Goal: Contribute content

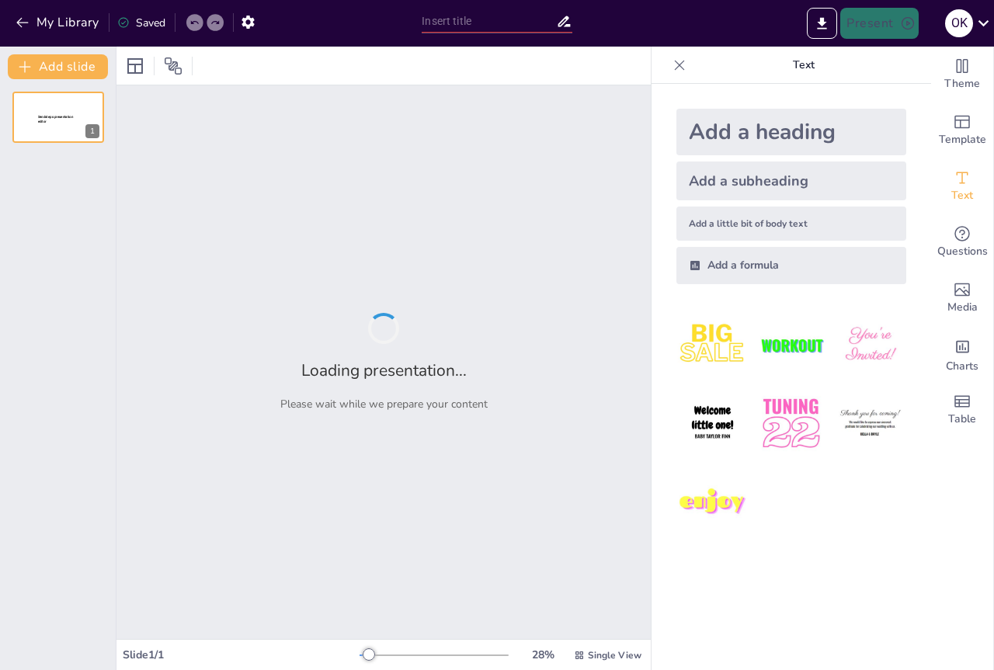
type input "Основи військової топографії: Орієнтування на місцевості"
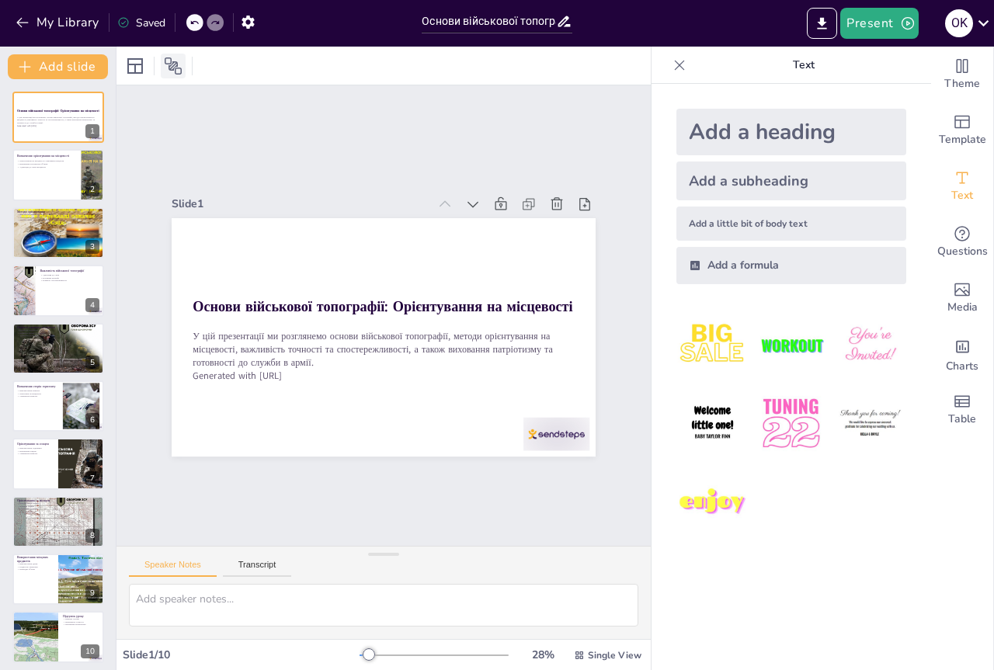
click at [172, 65] on icon at bounding box center [173, 66] width 19 height 19
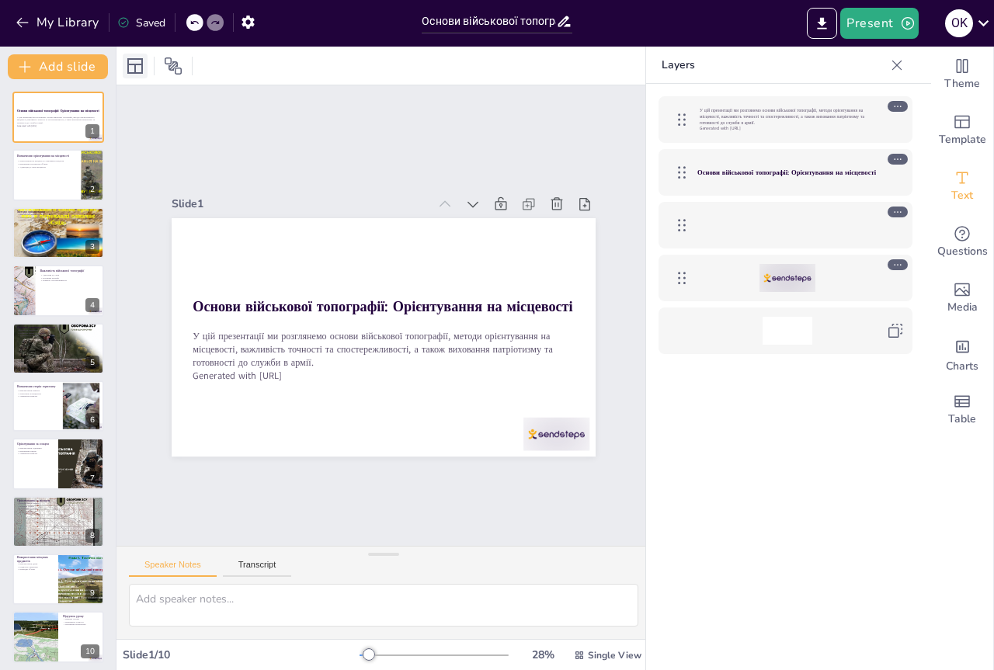
click at [131, 66] on icon at bounding box center [135, 66] width 19 height 19
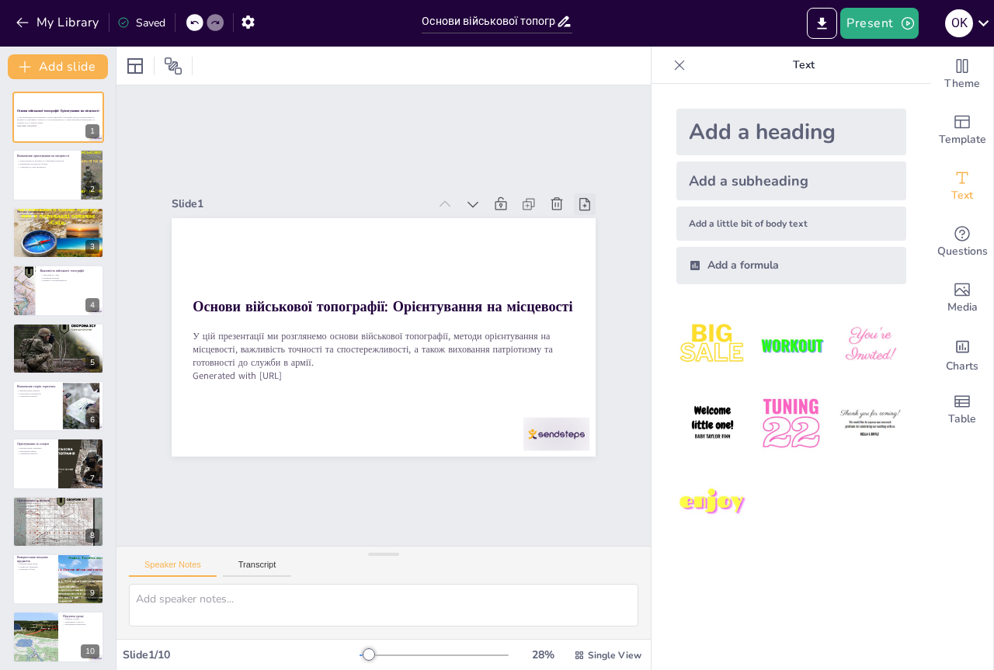
click at [577, 202] on icon at bounding box center [585, 205] width 16 height 16
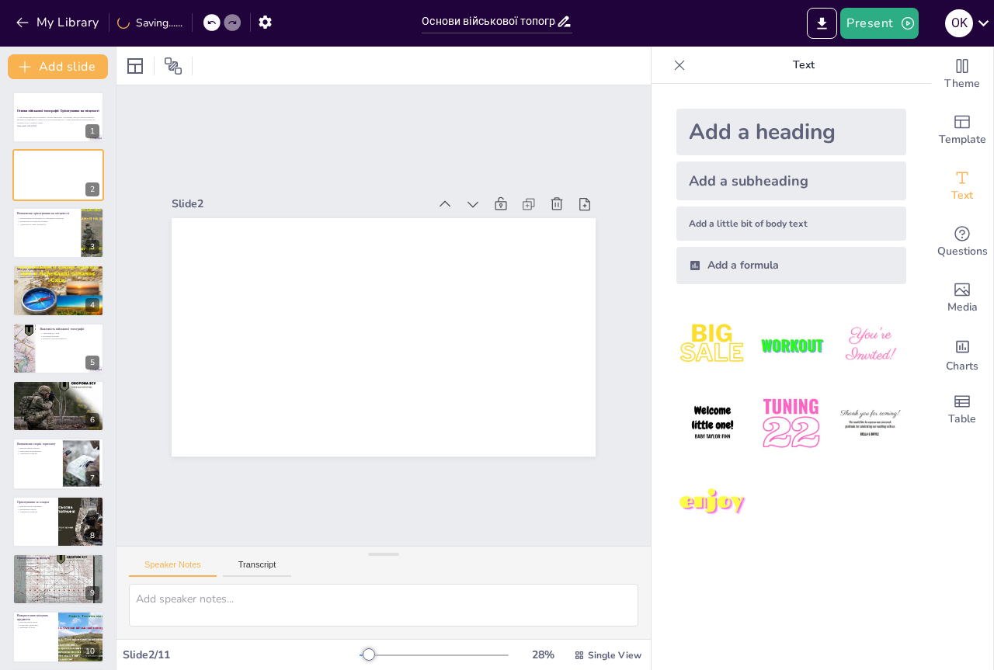
click at [577, 202] on icon at bounding box center [585, 205] width 16 height 16
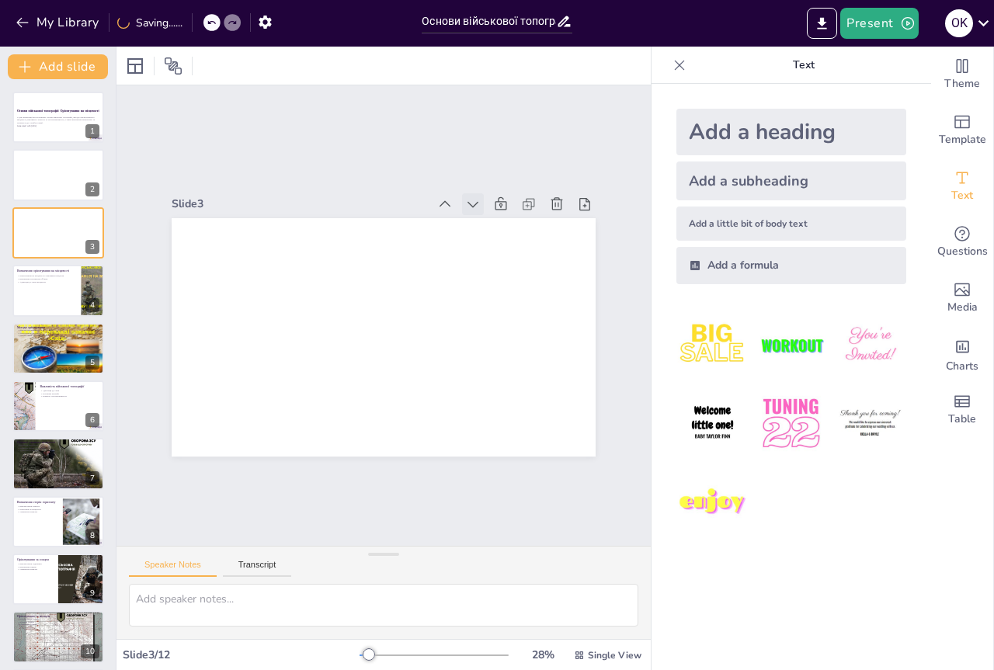
click at [465, 197] on icon at bounding box center [473, 205] width 16 height 16
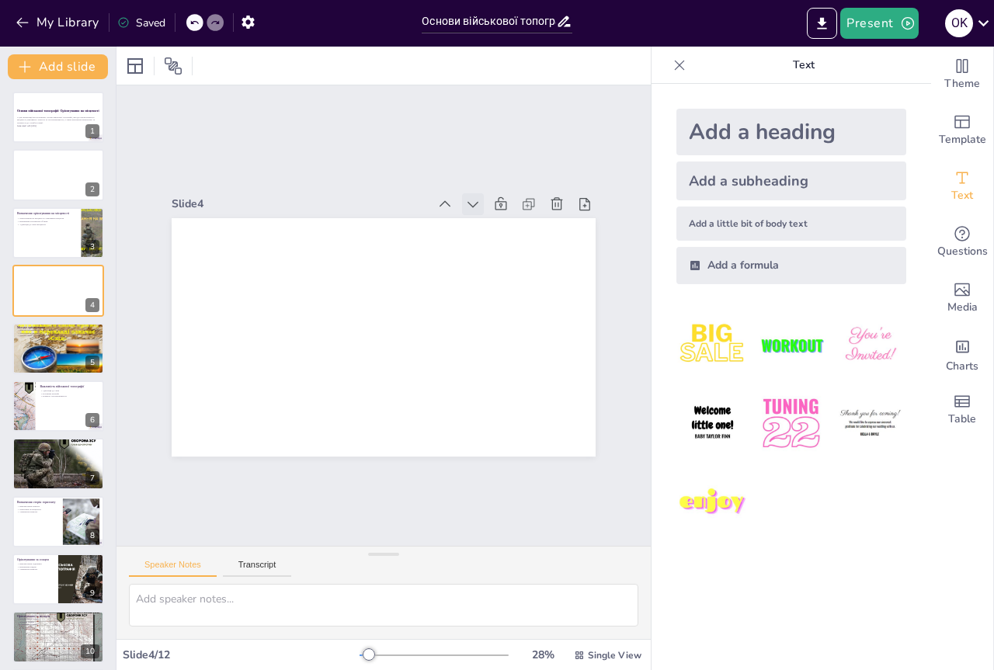
click at [475, 206] on icon at bounding box center [483, 214] width 17 height 17
click at [0, 0] on icon at bounding box center [0, 0] width 0 height 0
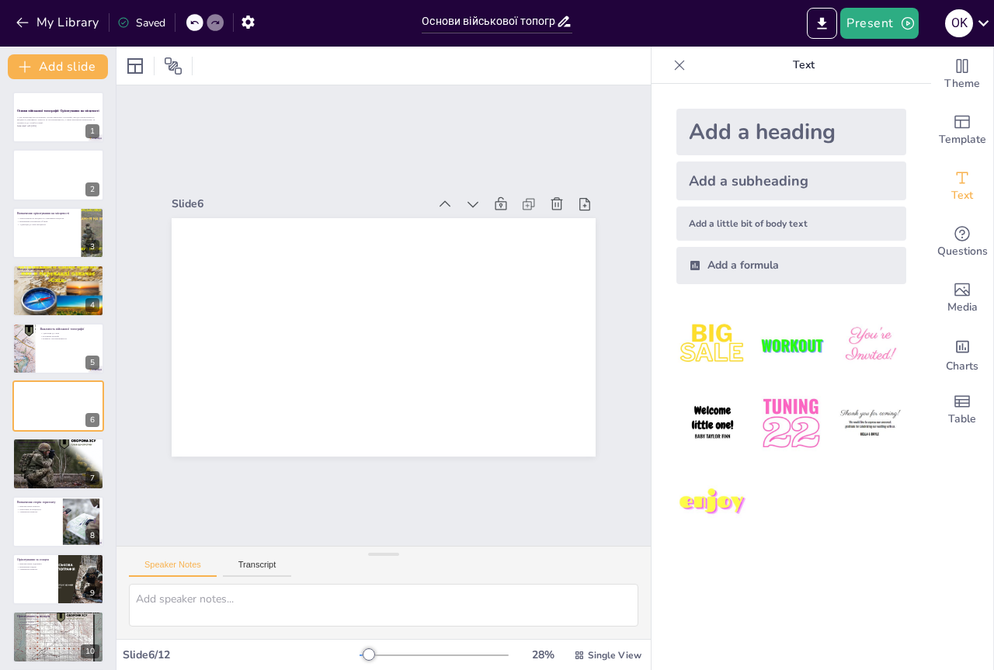
click at [465, 198] on icon at bounding box center [473, 205] width 16 height 16
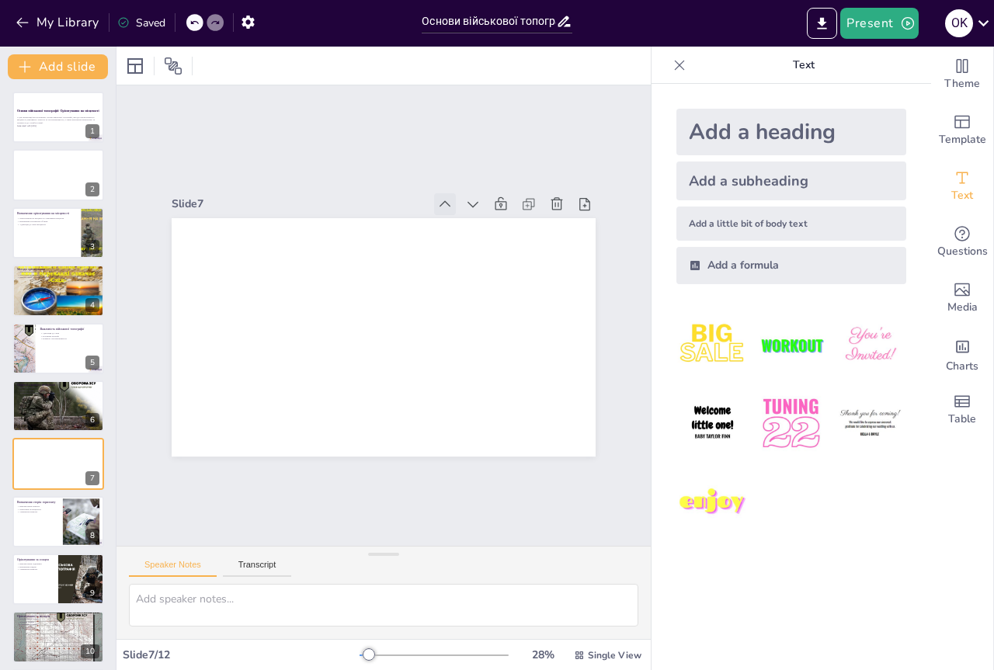
click at [437, 197] on icon at bounding box center [445, 205] width 16 height 16
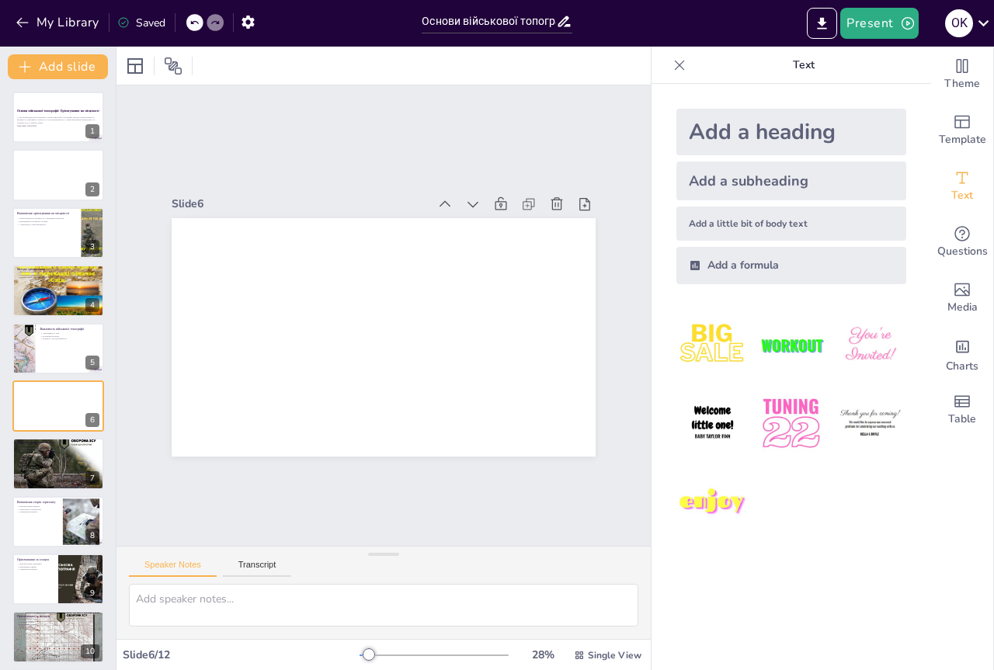
click at [437, 197] on icon at bounding box center [445, 205] width 16 height 16
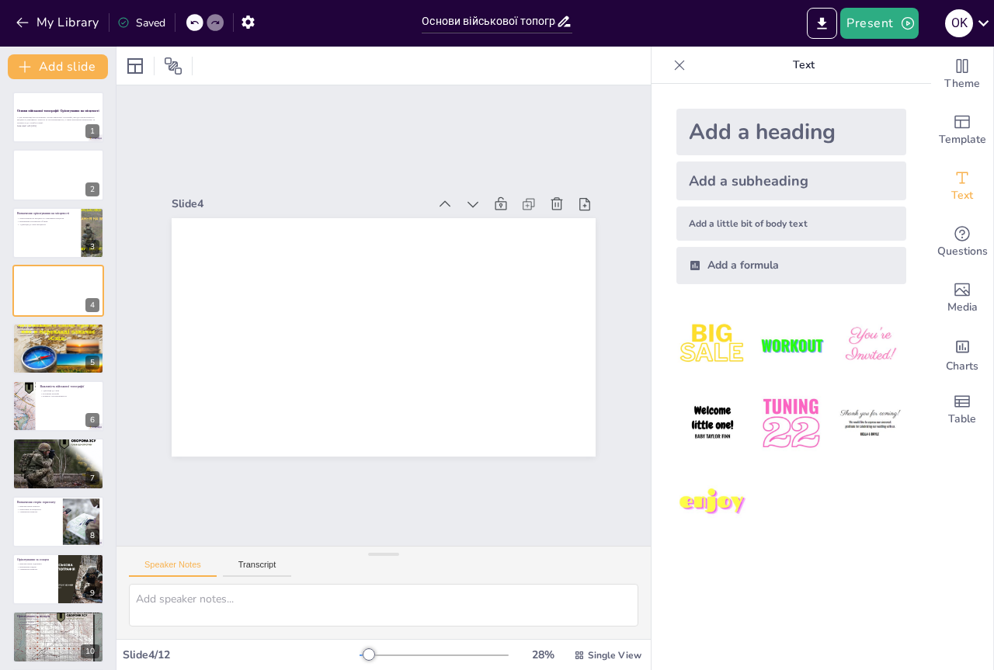
click at [437, 197] on icon at bounding box center [445, 205] width 16 height 16
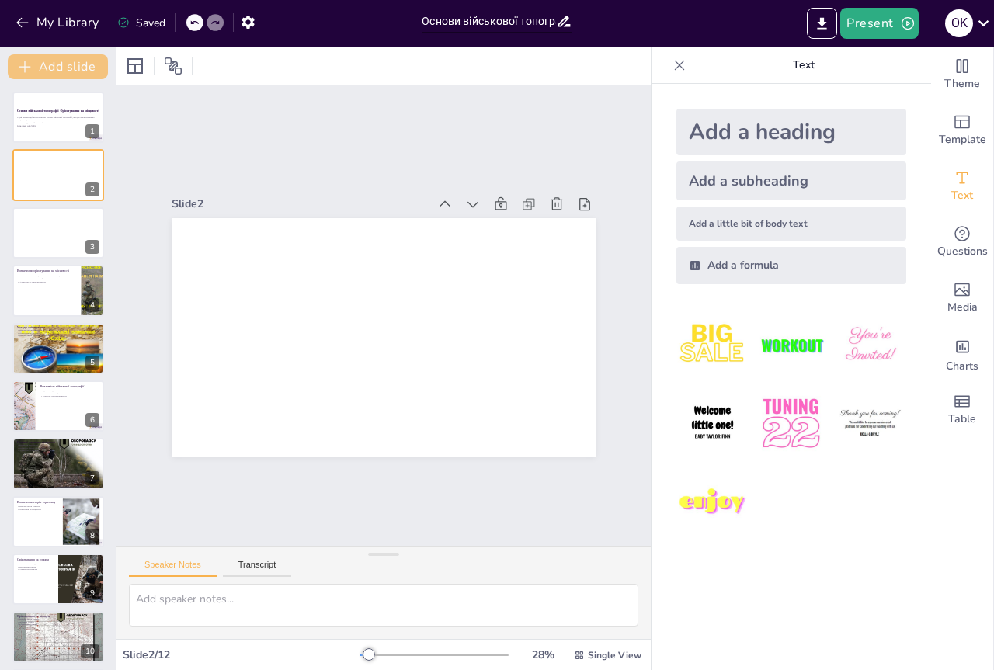
click at [53, 72] on button "Add slide" at bounding box center [58, 66] width 100 height 25
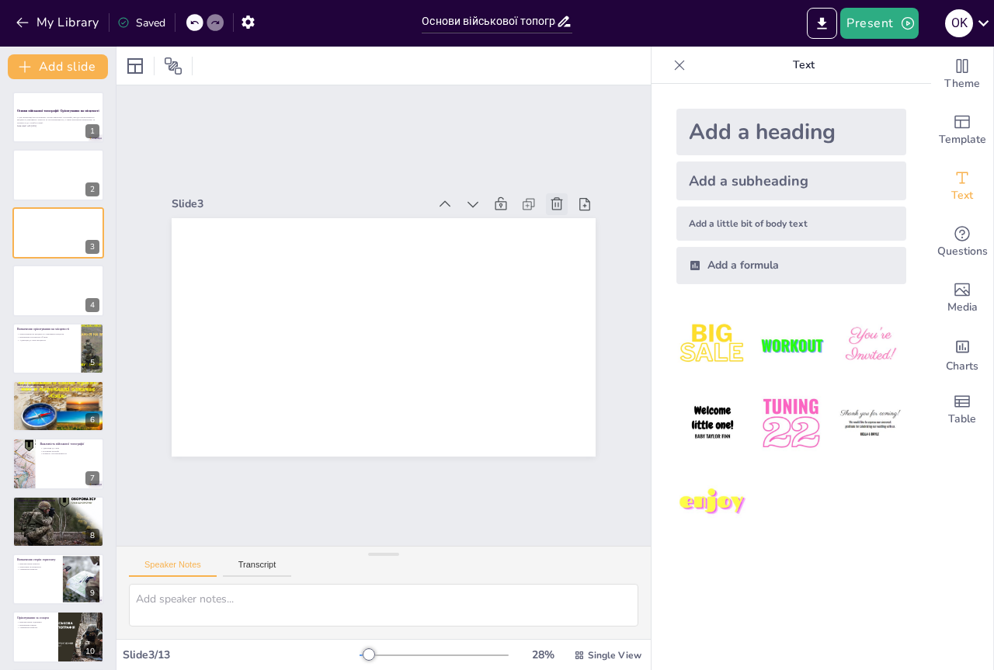
click at [552, 197] on icon at bounding box center [558, 203] width 12 height 12
type textarea "Loremipsumdo si ametconsec a elitsedd eiusmodt, inci utlabore etdolorema aliqu …"
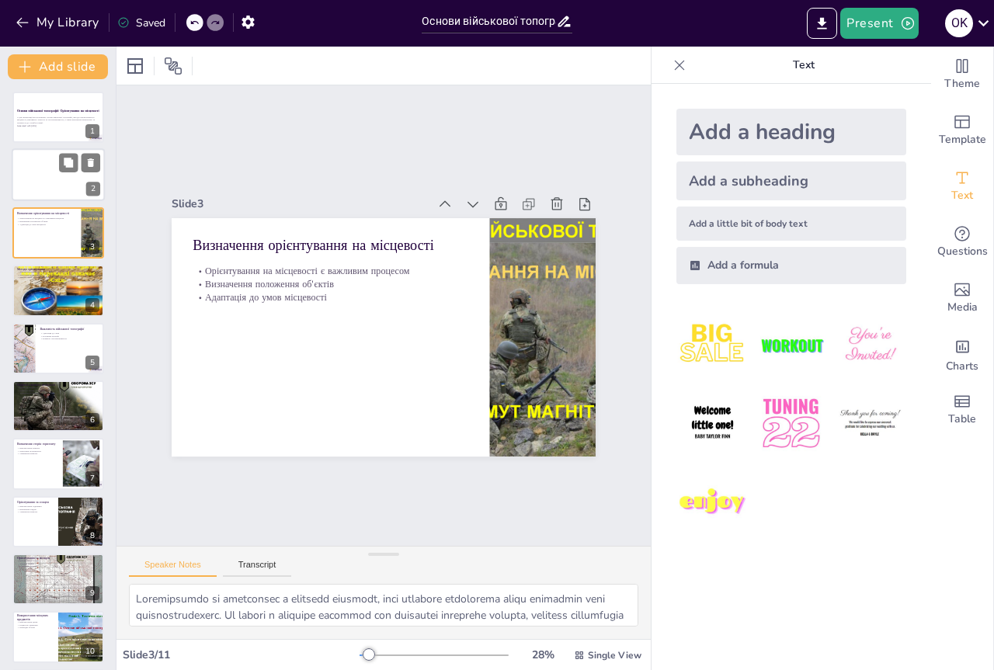
click at [68, 185] on div at bounding box center [58, 175] width 93 height 53
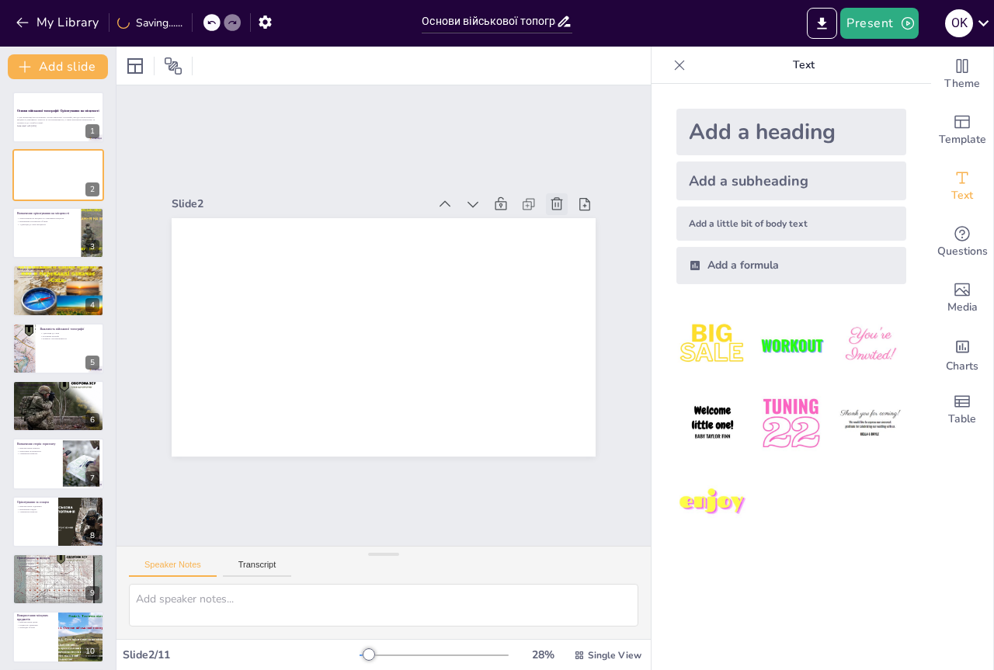
click at [549, 197] on icon at bounding box center [557, 205] width 16 height 16
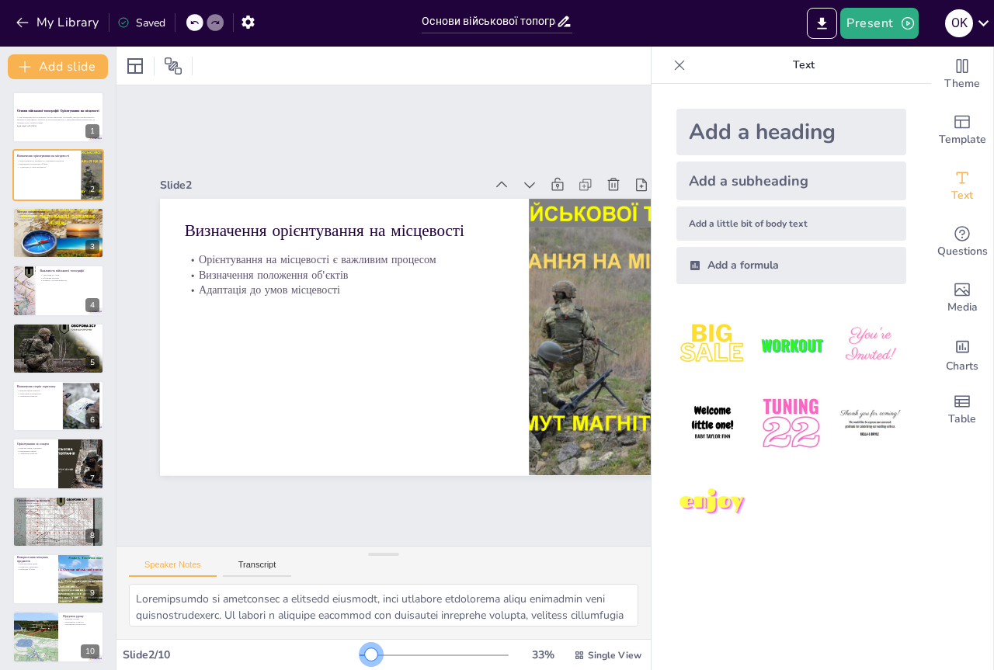
drag, startPoint x: 359, startPoint y: 655, endPoint x: 361, endPoint y: 643, distance: 11.9
click at [361, 643] on div "33 % Single View" at bounding box center [502, 655] width 285 height 25
click at [821, 27] on icon "Export to PowerPoint" at bounding box center [822, 24] width 16 height 16
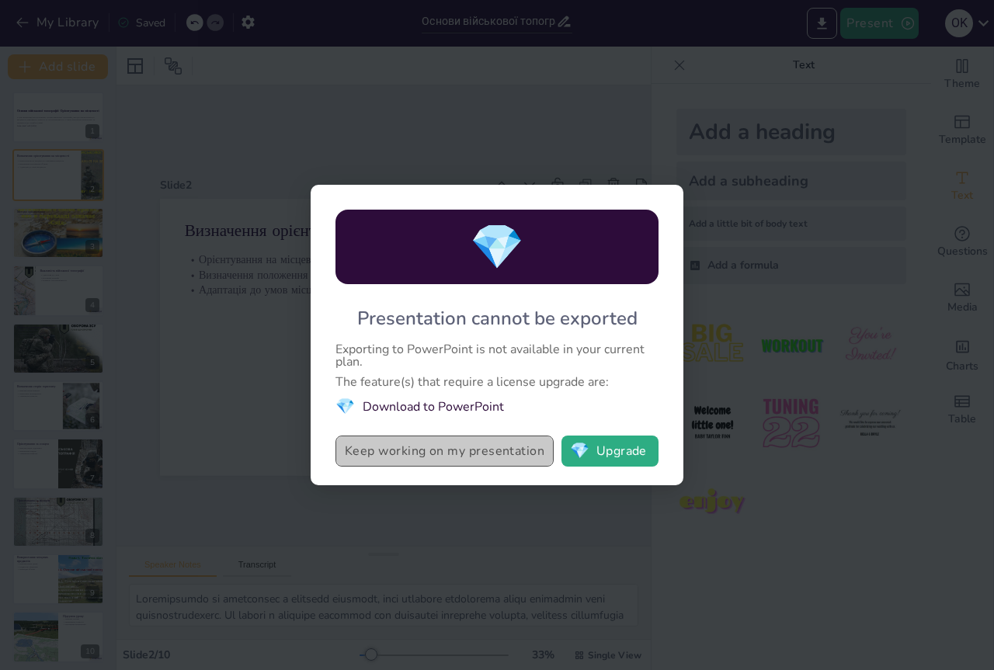
click at [467, 458] on button "Keep working on my presentation" at bounding box center [445, 451] width 218 height 31
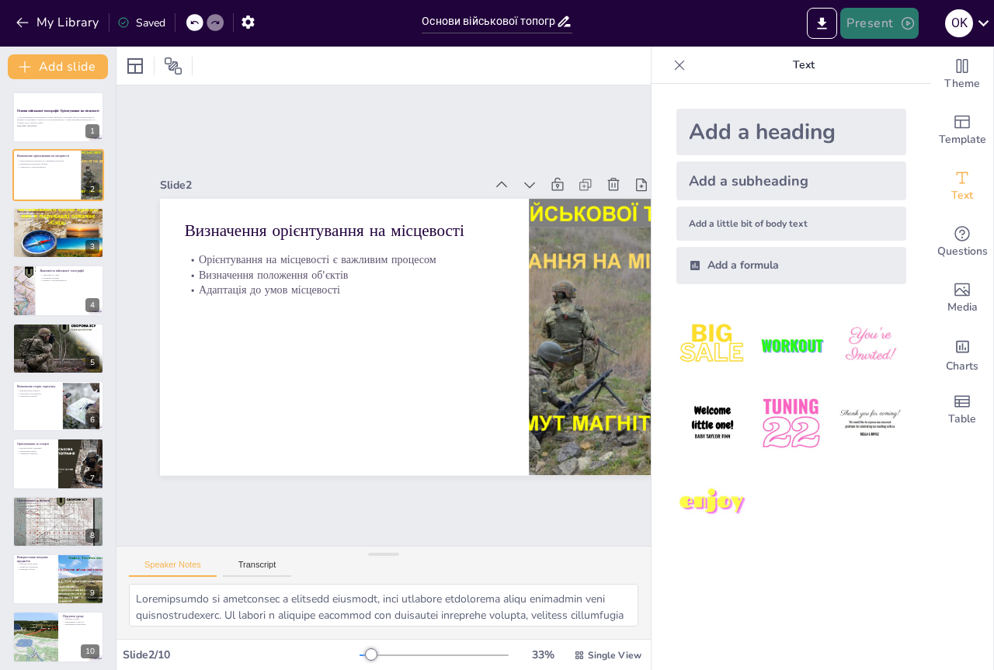
click at [877, 26] on button "Present" at bounding box center [880, 23] width 78 height 31
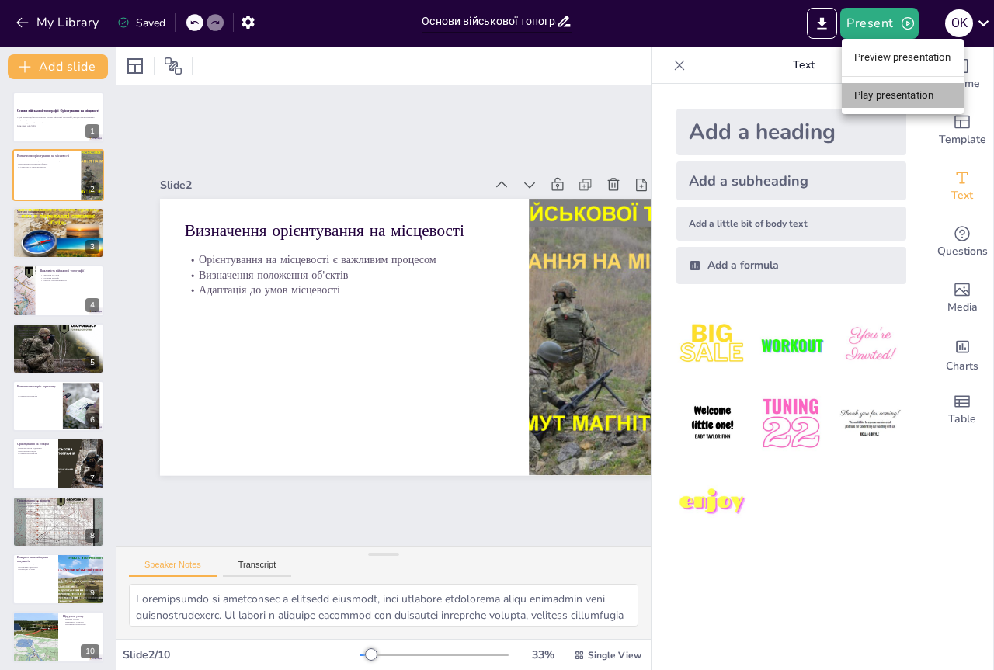
click at [896, 97] on li "Play presentation" at bounding box center [903, 95] width 122 height 25
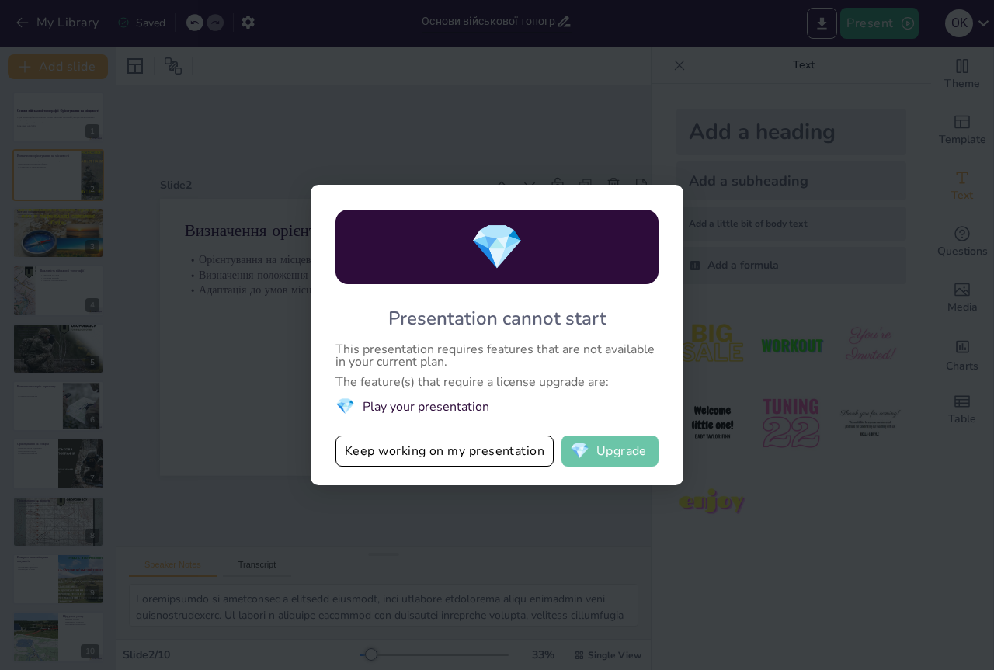
click at [614, 455] on button "💎 Upgrade" at bounding box center [610, 451] width 97 height 31
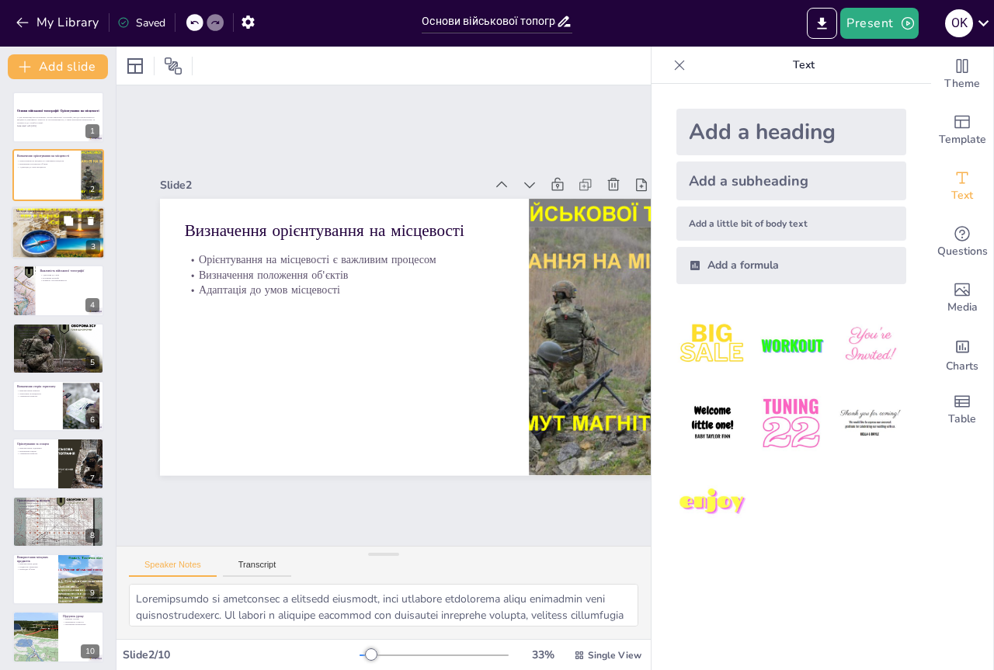
click at [50, 228] on div at bounding box center [58, 233] width 93 height 70
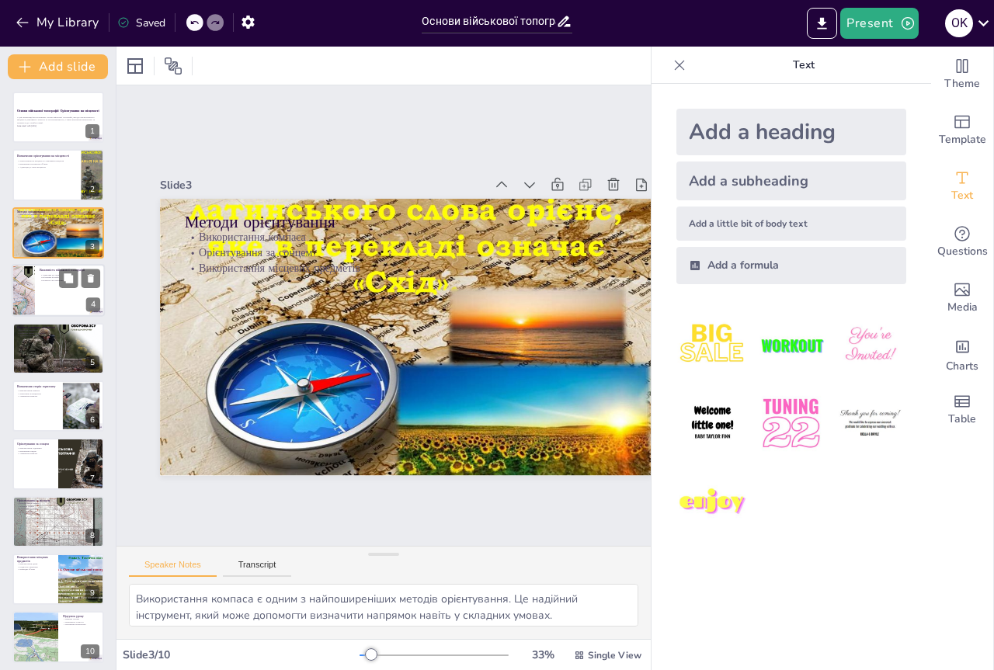
click at [48, 287] on div at bounding box center [58, 290] width 93 height 53
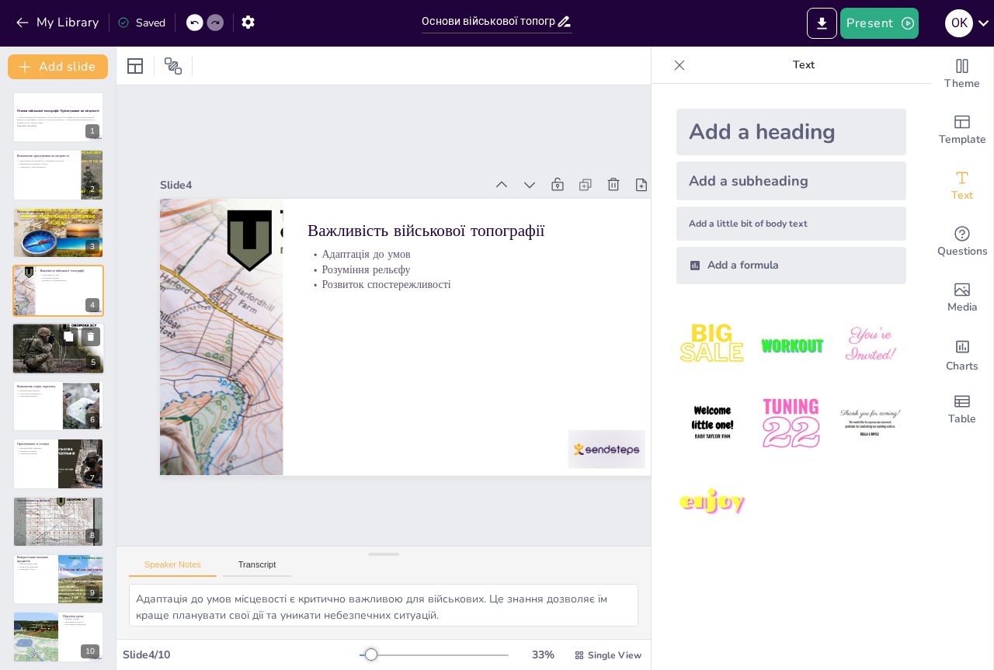
click at [45, 340] on div at bounding box center [58, 348] width 93 height 61
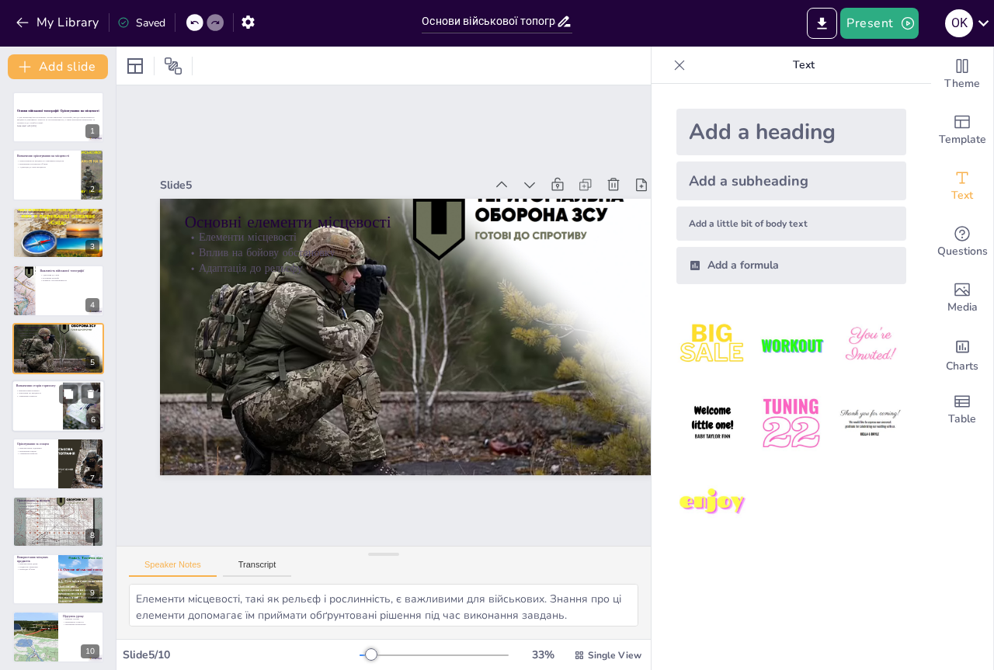
click at [33, 410] on div at bounding box center [58, 406] width 93 height 53
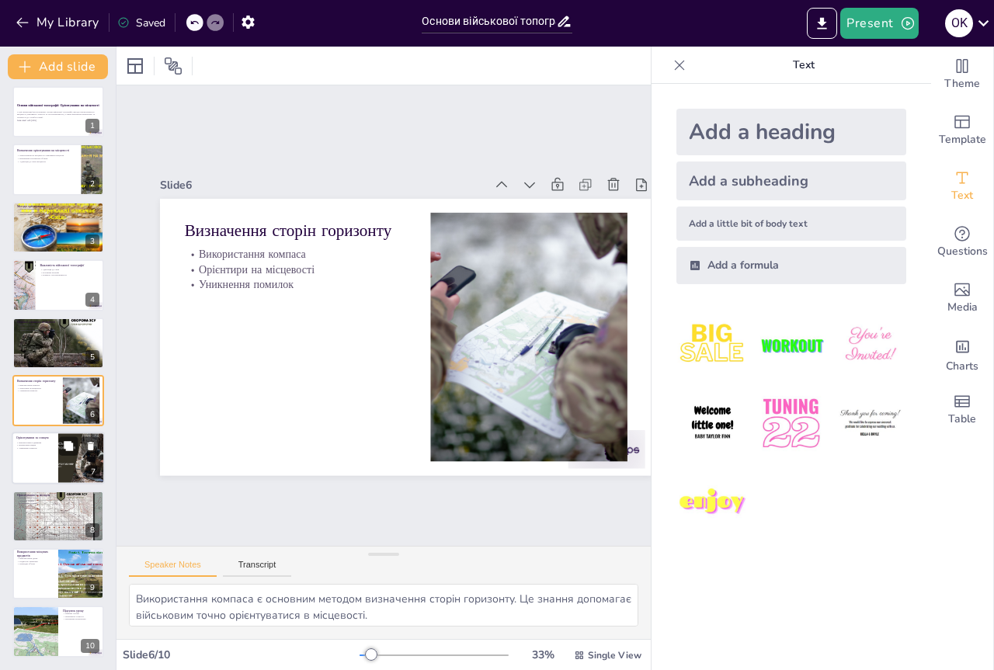
click at [42, 449] on p "Уникнення помилок" at bounding box center [34, 448] width 37 height 3
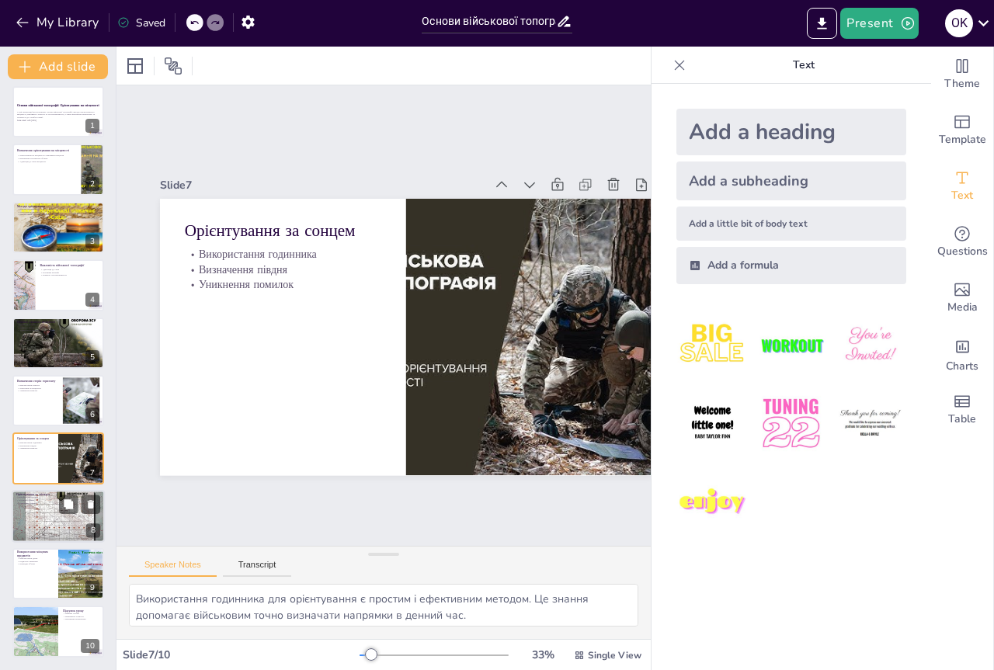
click at [49, 507] on div at bounding box center [58, 516] width 93 height 61
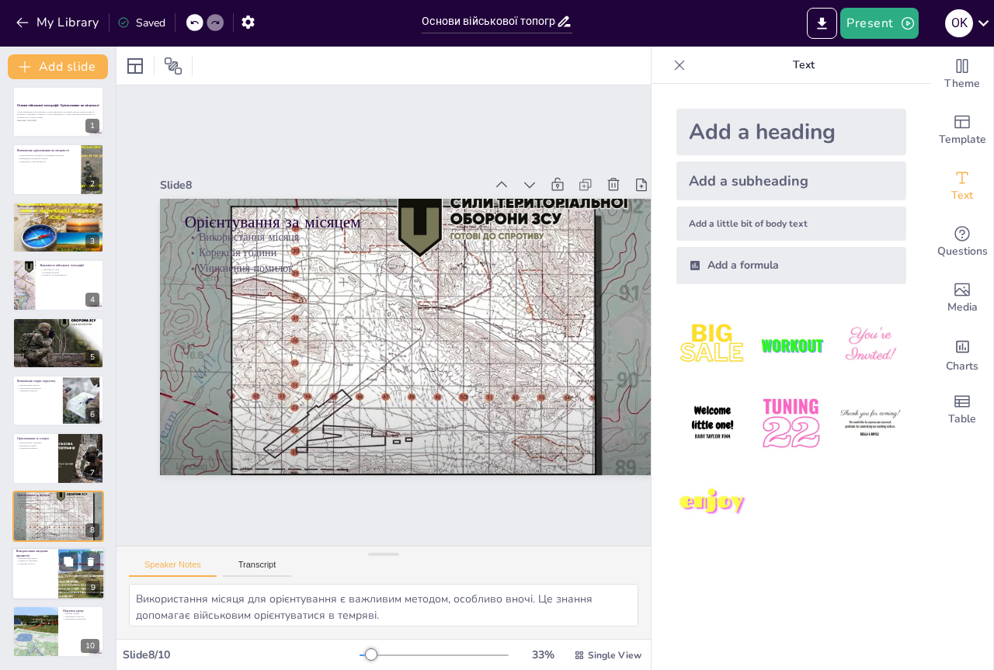
click at [38, 571] on div at bounding box center [58, 574] width 93 height 53
type textarea "Використання дерев як орієнтирів є важливим методом. Це знання допомагає військ…"
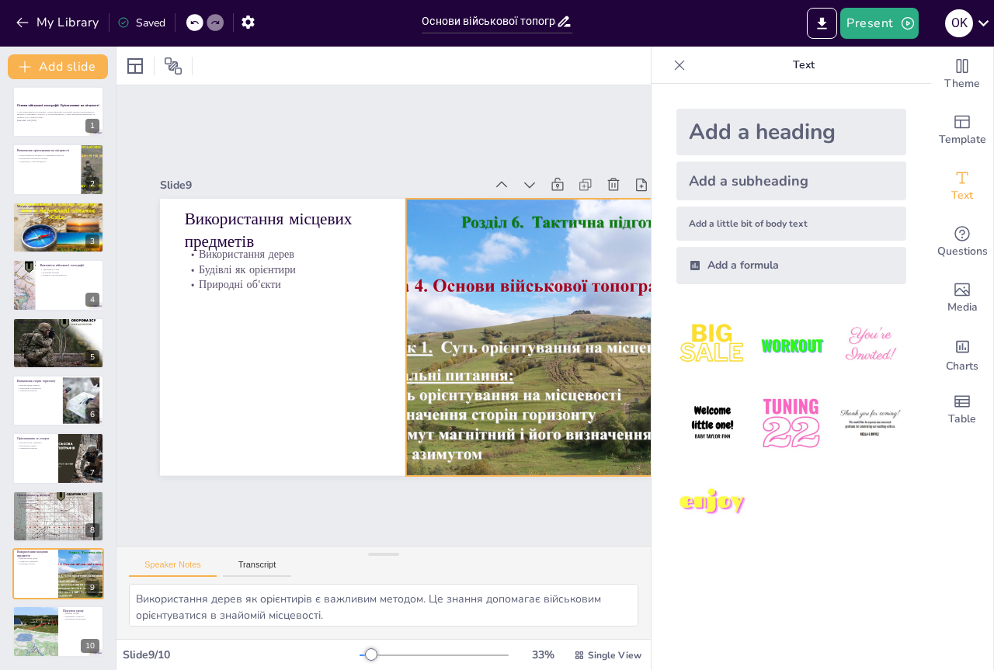
click at [486, 305] on div at bounding box center [529, 337] width 369 height 277
click at [403, 330] on div at bounding box center [400, 337] width 12 height 277
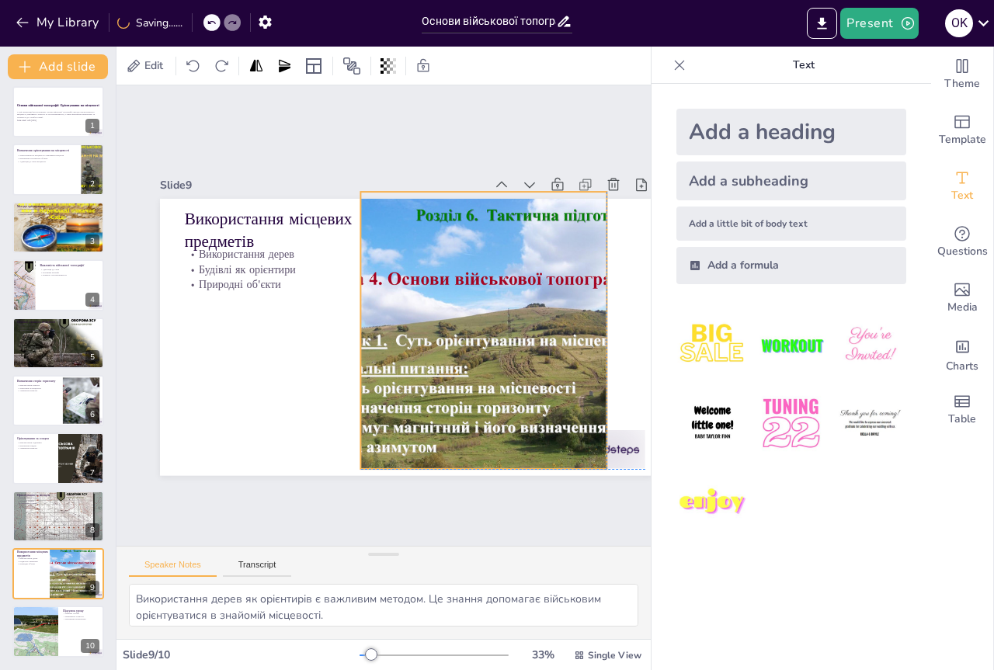
drag, startPoint x: 407, startPoint y: 333, endPoint x: 362, endPoint y: 326, distance: 45.6
click at [362, 326] on div at bounding box center [482, 341] width 396 height 314
